Goal: Transaction & Acquisition: Download file/media

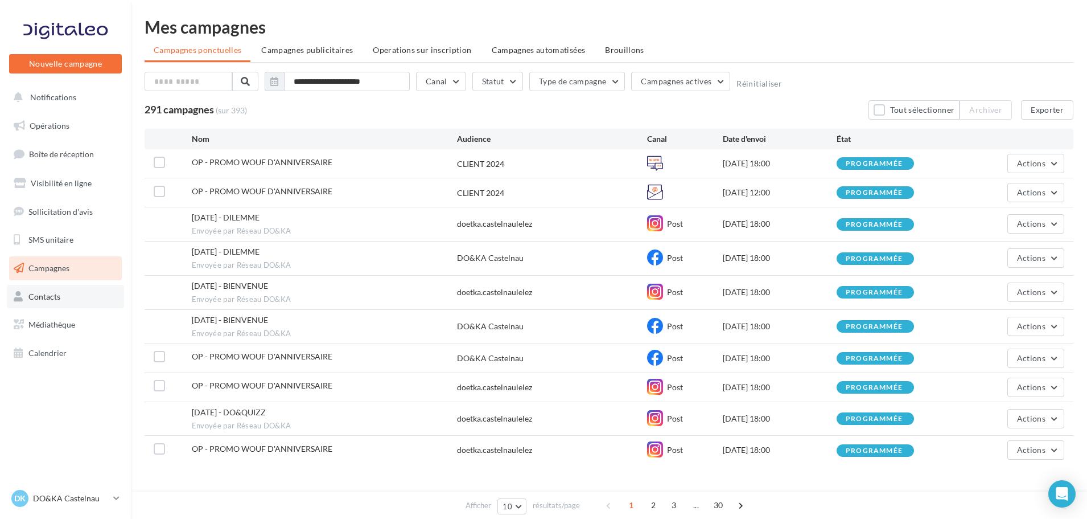
click at [68, 291] on link "Contacts" at bounding box center [65, 297] width 117 height 24
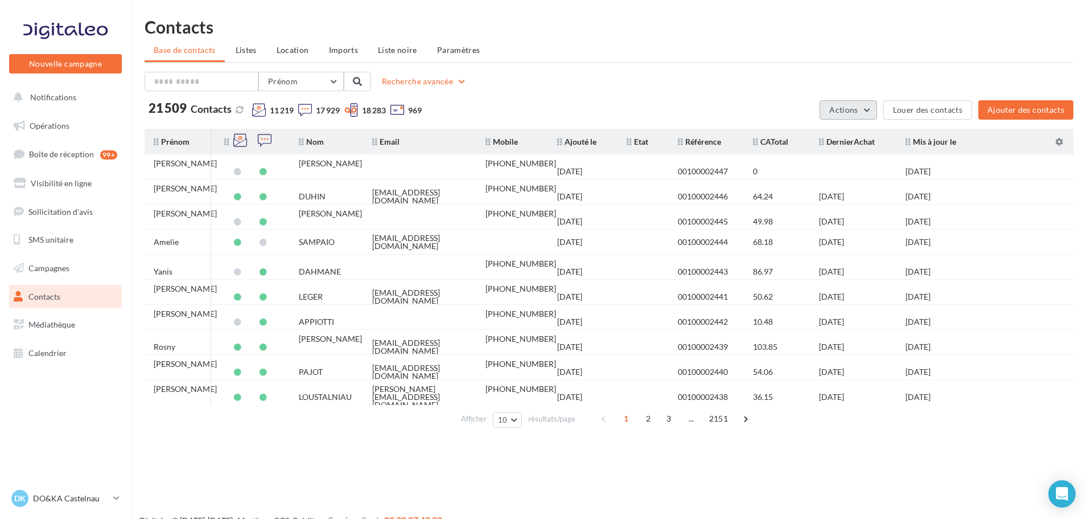
click at [863, 109] on button "Actions" at bounding box center [848, 109] width 57 height 19
click at [839, 145] on button "Exporter la base" at bounding box center [820, 137] width 114 height 30
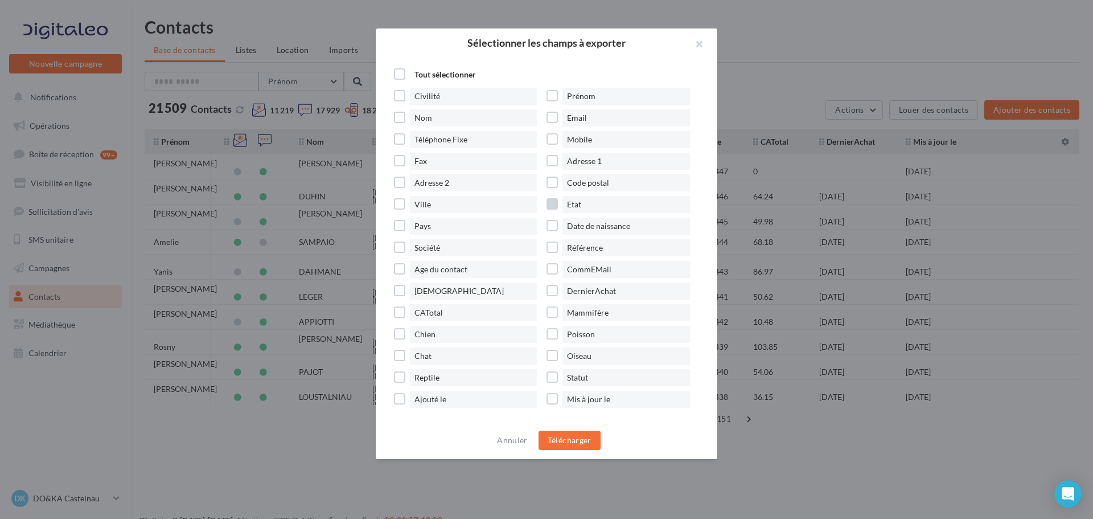
click at [552, 208] on label "Etat" at bounding box center [623, 204] width 153 height 17
click at [558, 249] on label "Référence" at bounding box center [623, 247] width 153 height 17
click at [551, 288] on label "DernierAchat" at bounding box center [623, 290] width 153 height 17
click at [553, 397] on label "Mis à jour le" at bounding box center [623, 399] width 153 height 17
click at [396, 318] on label "CATotal" at bounding box center [470, 312] width 153 height 17
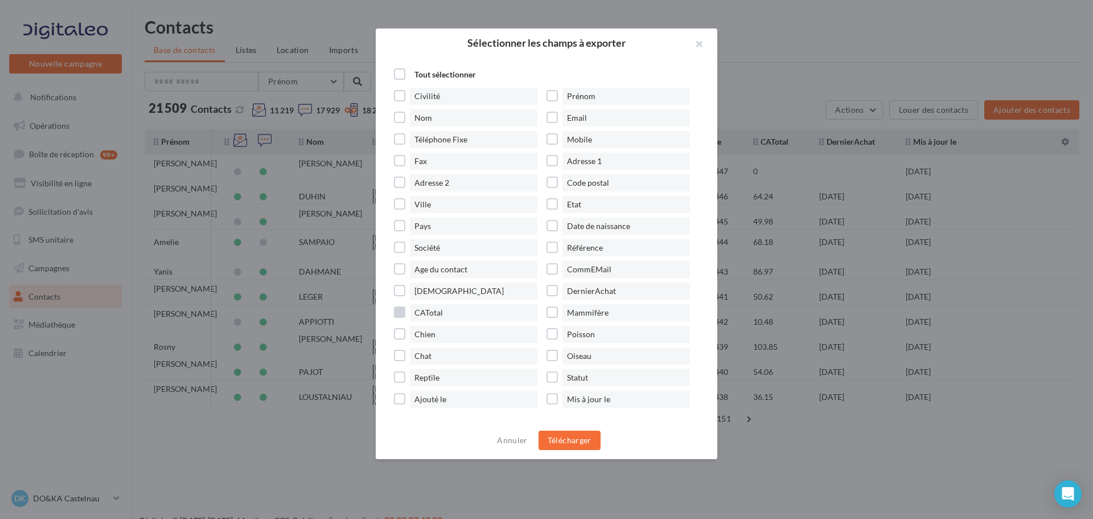
click at [400, 313] on label "CATotal" at bounding box center [470, 312] width 153 height 17
click at [404, 393] on label "Ajouté le" at bounding box center [470, 399] width 153 height 17
click at [404, 314] on label "CATotal" at bounding box center [470, 312] width 153 height 17
click at [587, 449] on button "Télécharger" at bounding box center [570, 439] width 62 height 19
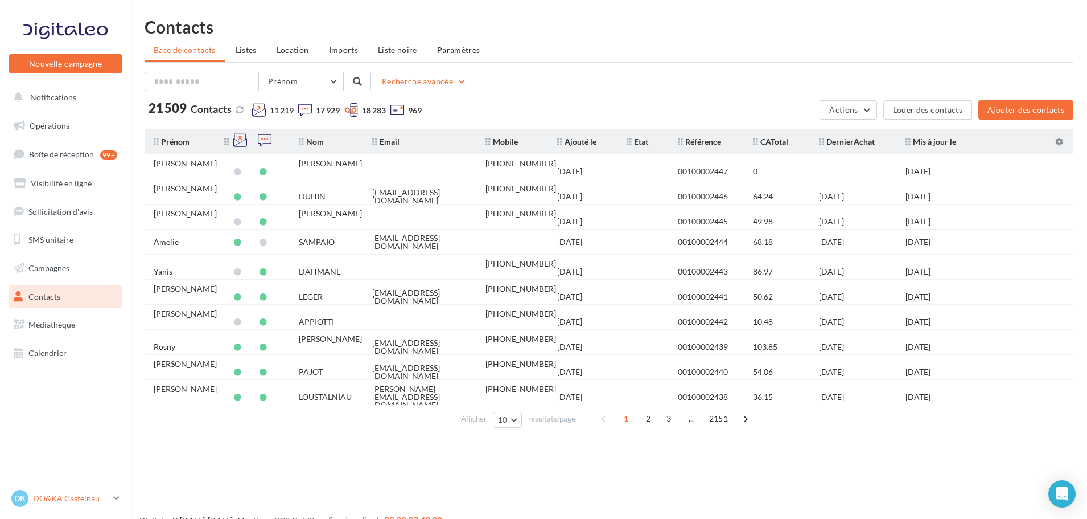
click at [98, 494] on p "DO&KA Castelnau" at bounding box center [71, 497] width 76 height 11
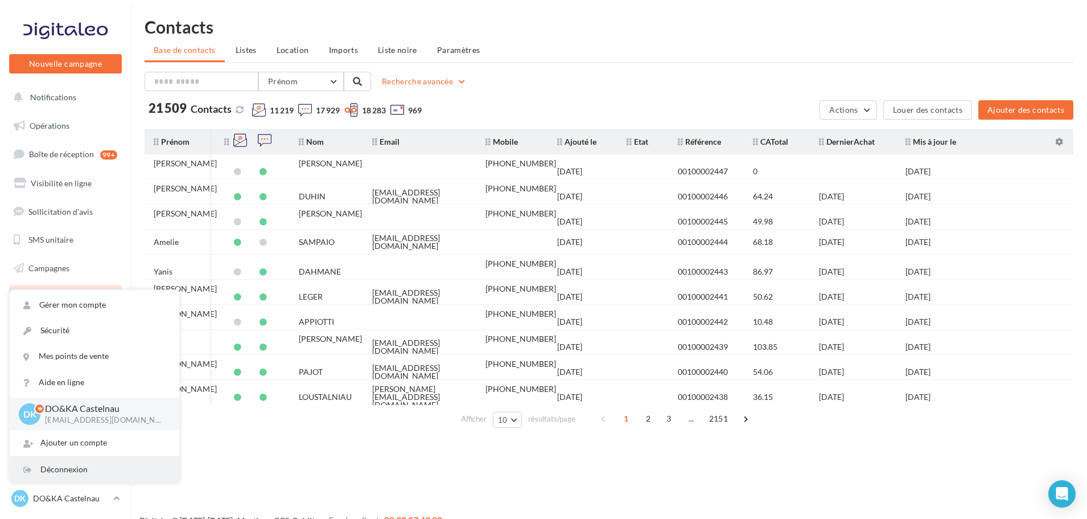
click at [92, 475] on div "Déconnexion" at bounding box center [95, 470] width 170 height 26
